Goal: Task Accomplishment & Management: Manage account settings

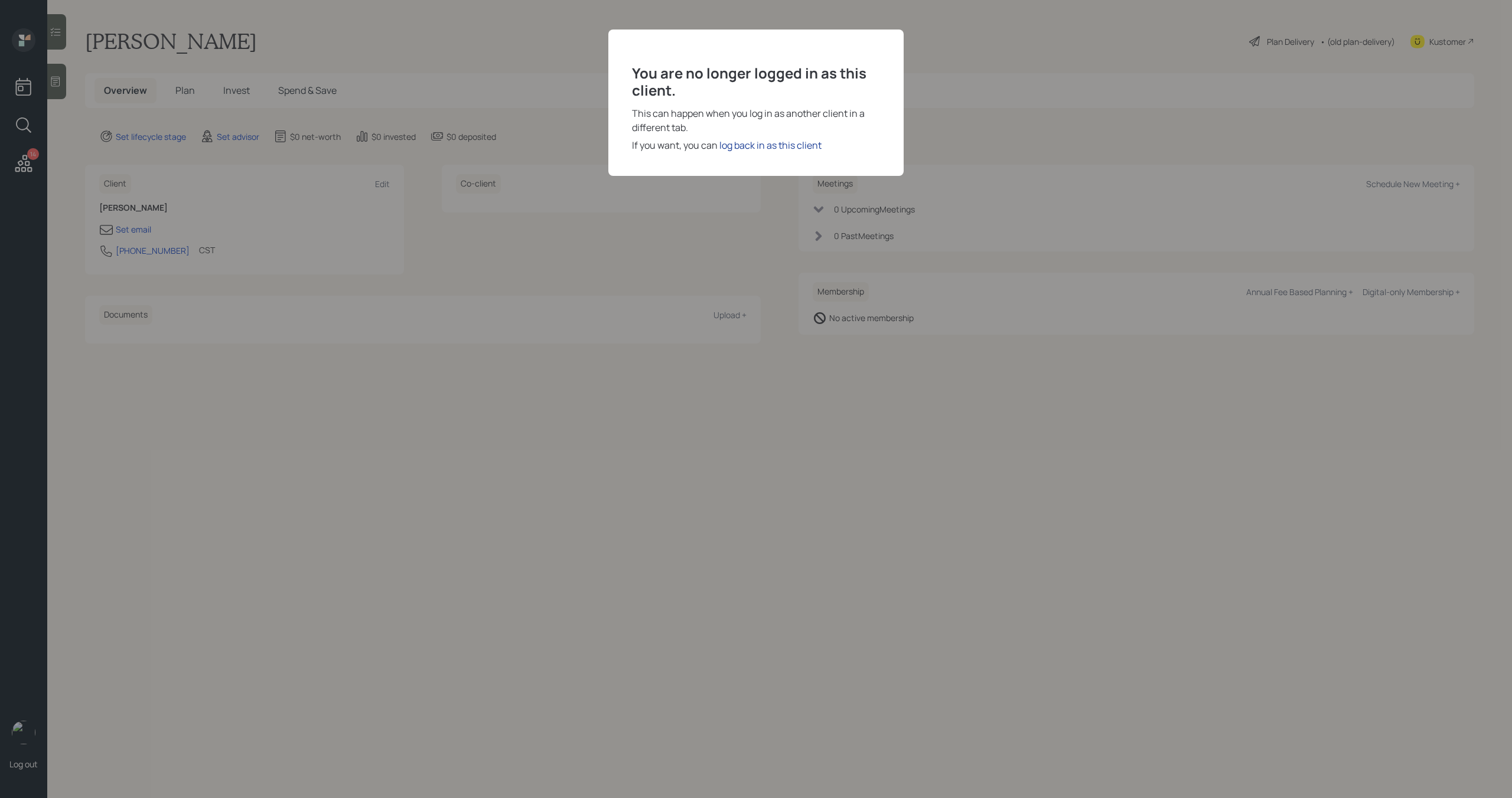
click at [802, 148] on div "log back in as this client" at bounding box center [770, 145] width 102 height 14
